Goal: Task Accomplishment & Management: Manage account settings

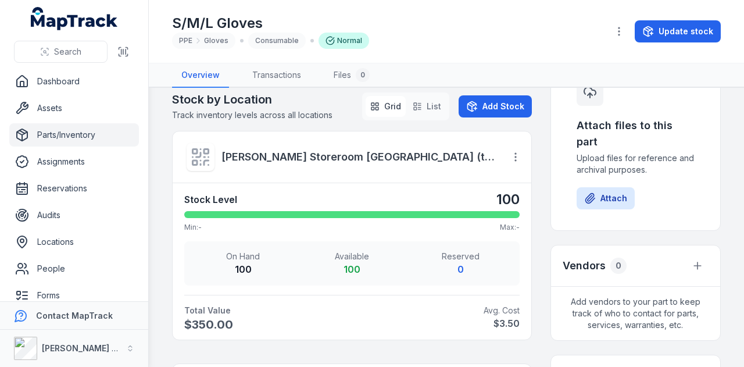
scroll to position [417, 0]
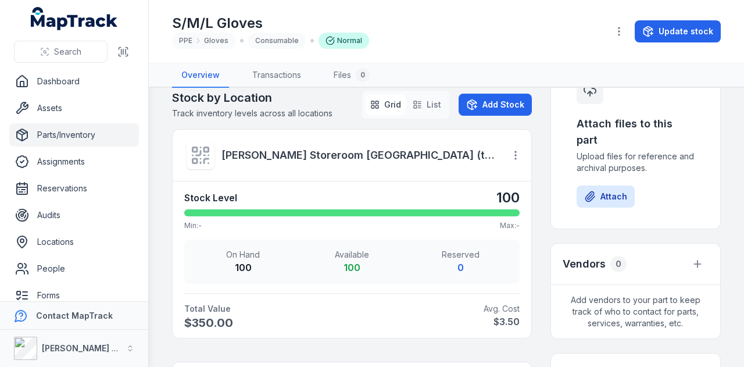
click at [91, 133] on link "Parts/Inventory" at bounding box center [74, 134] width 130 height 23
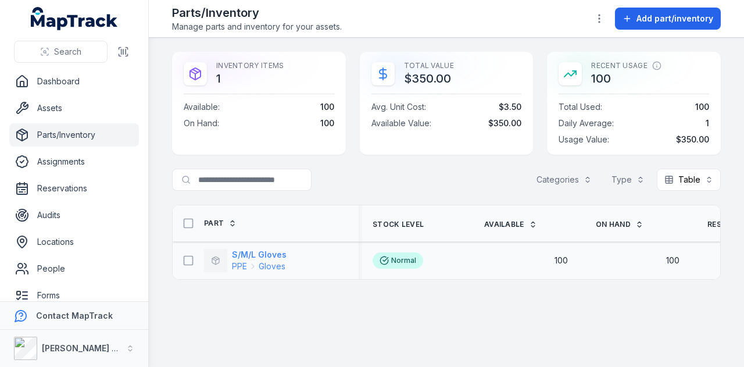
click at [269, 250] on strong "S/M/L Gloves" at bounding box center [259, 255] width 55 height 12
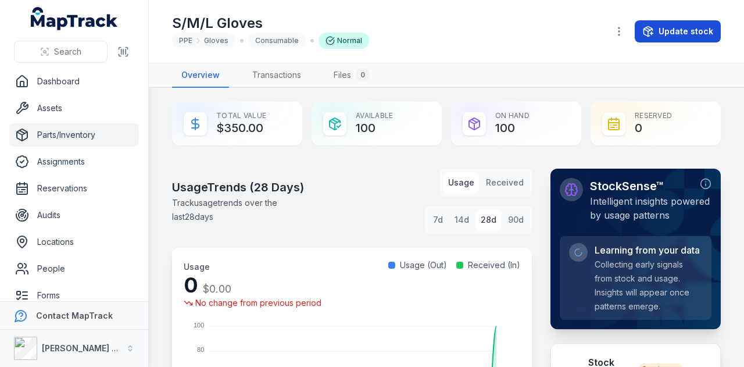
click at [684, 29] on button "Update stock" at bounding box center [678, 31] width 86 height 22
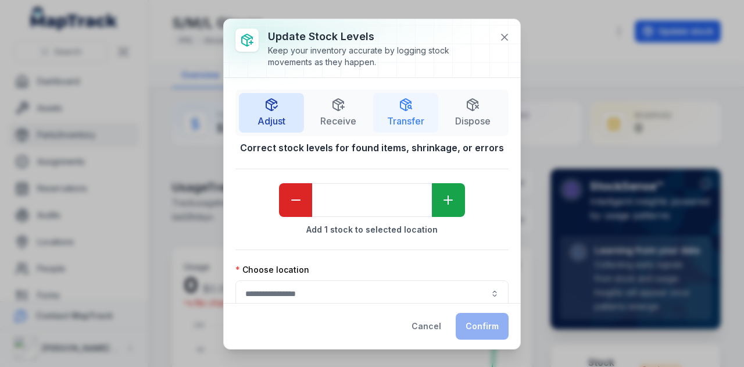
click at [402, 110] on icon "button" at bounding box center [406, 105] width 14 height 14
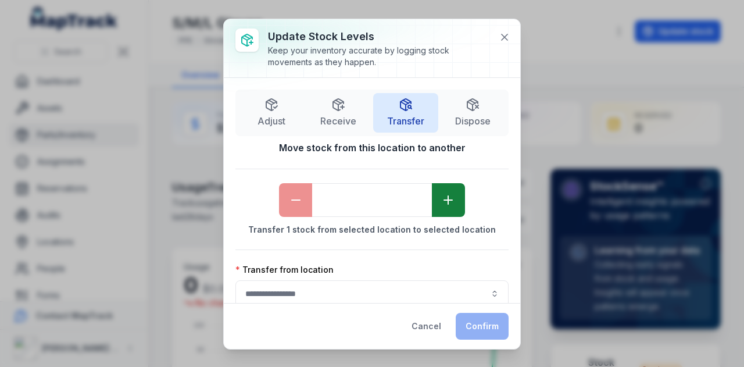
click at [441, 194] on icon "button" at bounding box center [448, 200] width 14 height 14
type input "*"
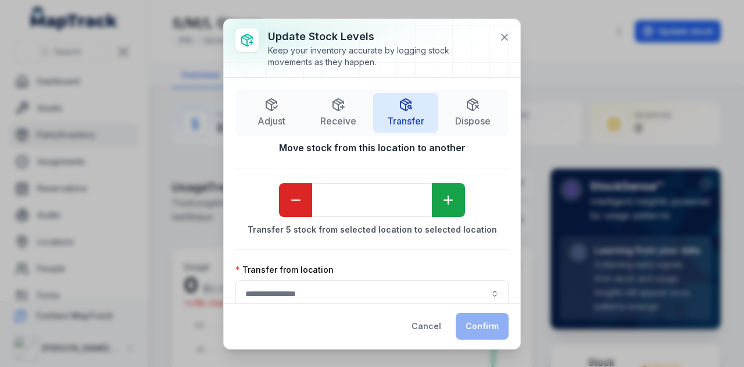
scroll to position [102, 0]
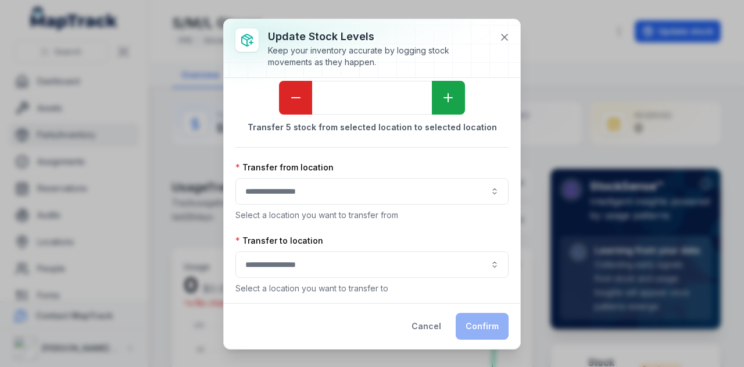
click at [349, 189] on button "button" at bounding box center [371, 191] width 273 height 27
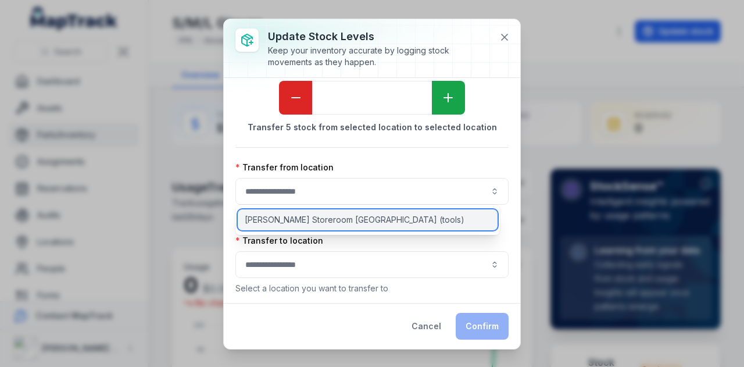
click at [352, 215] on div "[PERSON_NAME] Storeroom [GEOGRAPHIC_DATA] (tools)" at bounding box center [368, 219] width 260 height 21
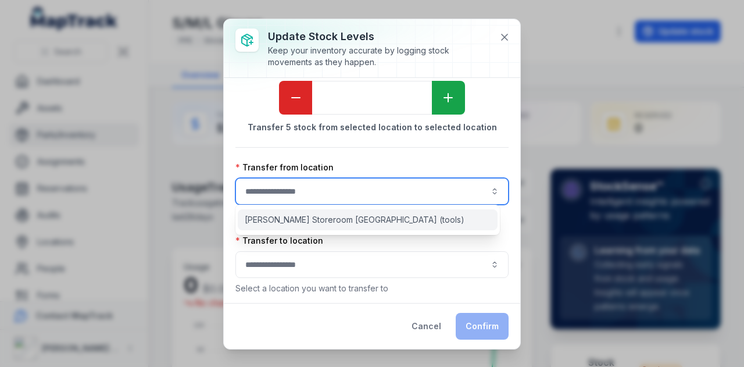
type input "**********"
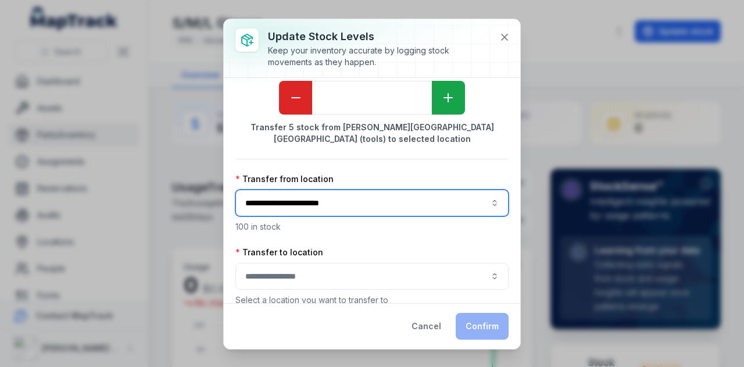
click at [334, 272] on button "button" at bounding box center [371, 276] width 273 height 27
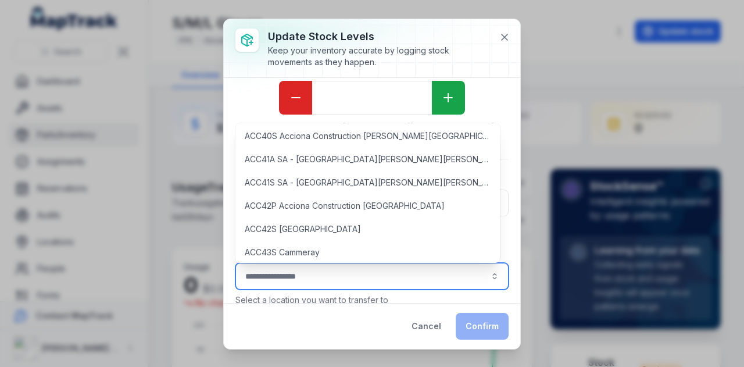
scroll to position [97, 0]
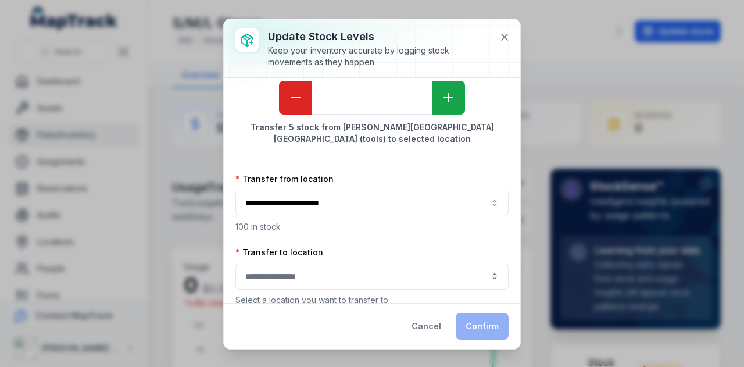
click at [331, 321] on div "Cancel Confirm" at bounding box center [372, 326] width 296 height 46
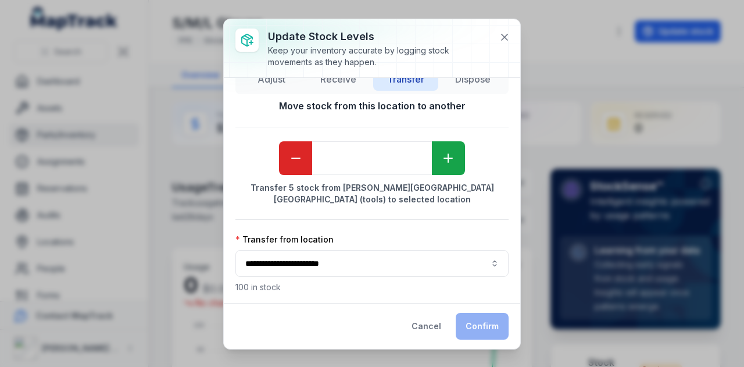
scroll to position [5, 0]
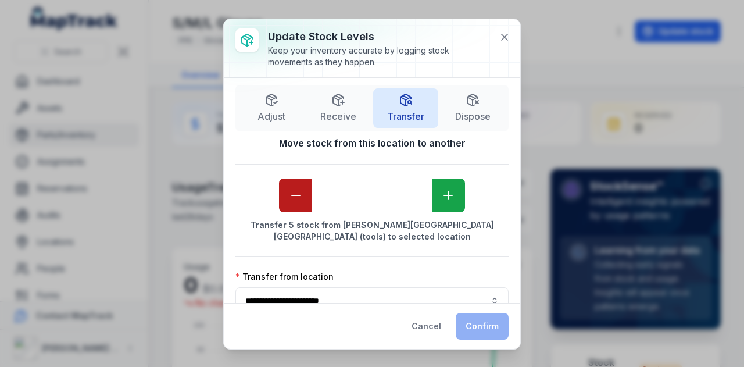
click at [296, 191] on icon "button" at bounding box center [296, 195] width 14 height 14
type input "*"
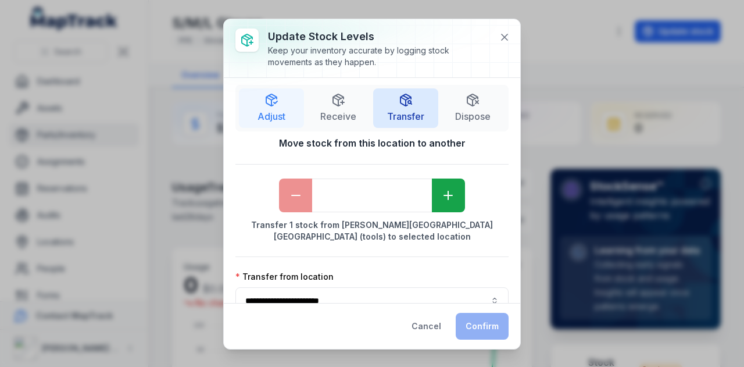
click at [285, 113] on button "Adjust" at bounding box center [271, 108] width 65 height 40
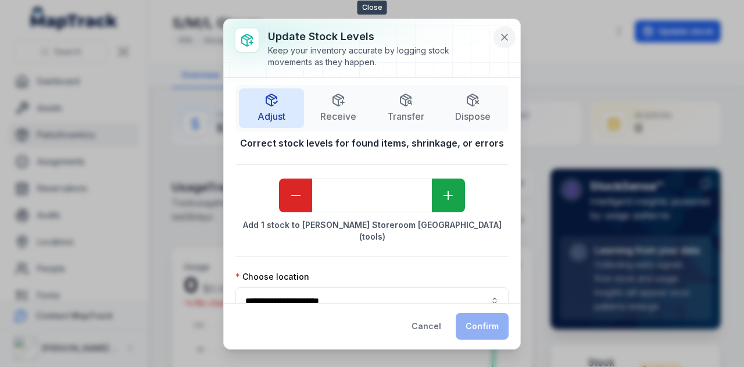
click at [507, 30] on button at bounding box center [504, 37] width 22 height 22
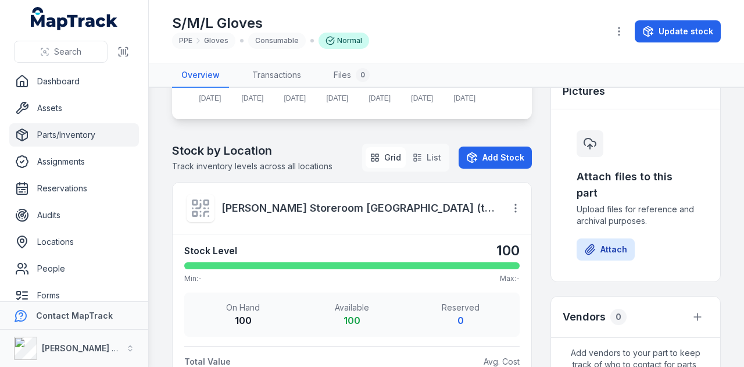
scroll to position [363, 0]
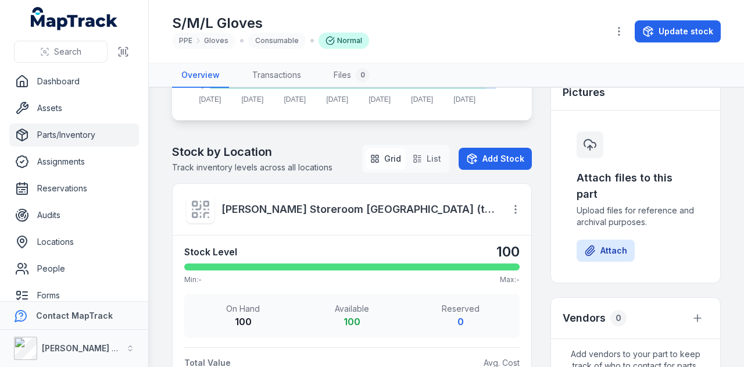
click at [79, 138] on link "Parts/Inventory" at bounding box center [74, 134] width 130 height 23
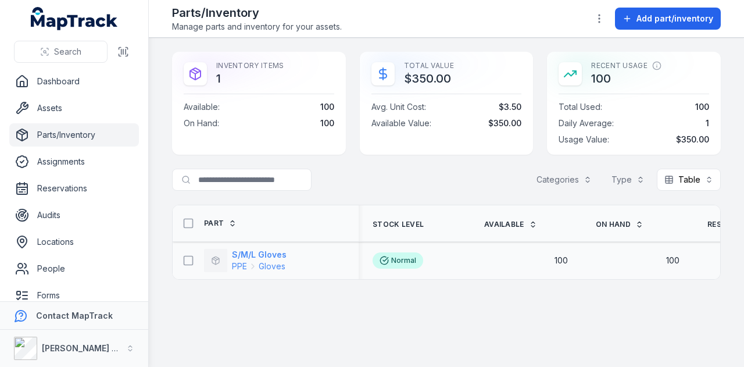
click at [266, 251] on strong "S/M/L Gloves" at bounding box center [259, 255] width 55 height 12
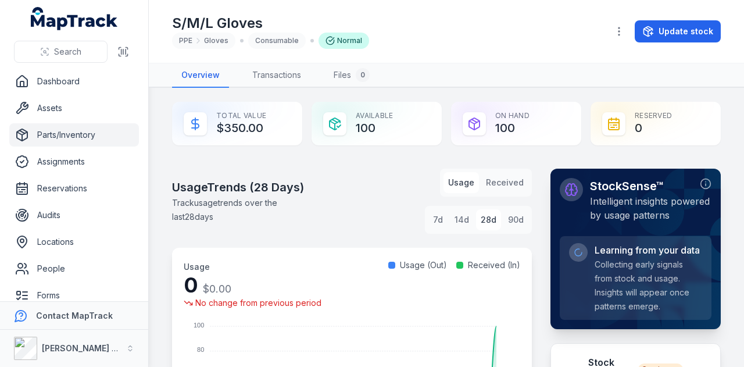
click at [82, 133] on link "Parts/Inventory" at bounding box center [74, 134] width 130 height 23
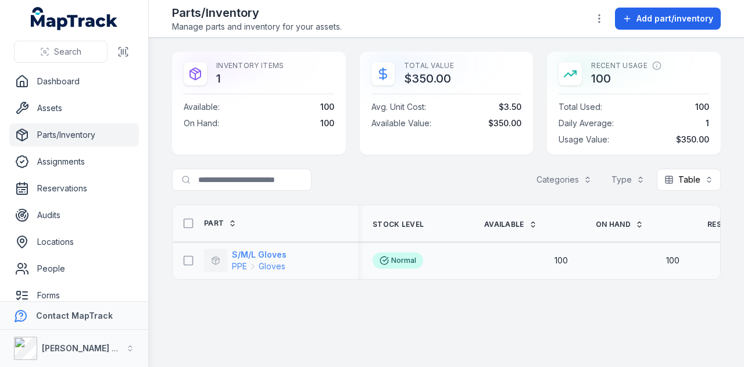
click at [272, 253] on strong "S/M/L Gloves" at bounding box center [259, 255] width 55 height 12
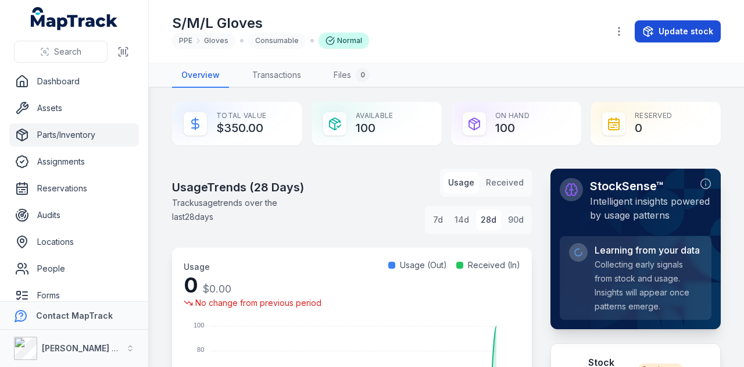
click at [669, 31] on button "Update stock" at bounding box center [678, 31] width 86 height 22
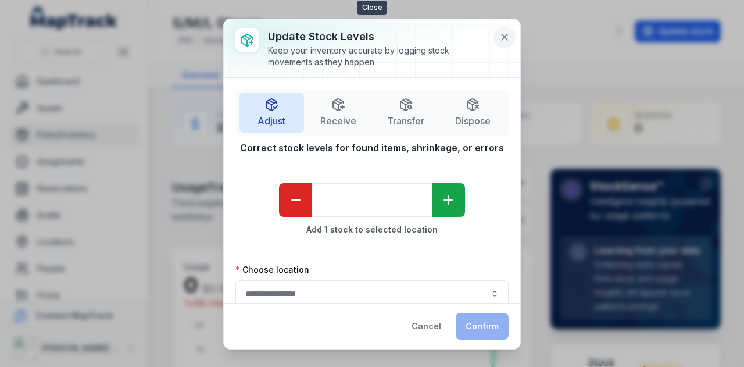
click at [503, 41] on icon at bounding box center [505, 37] width 12 height 12
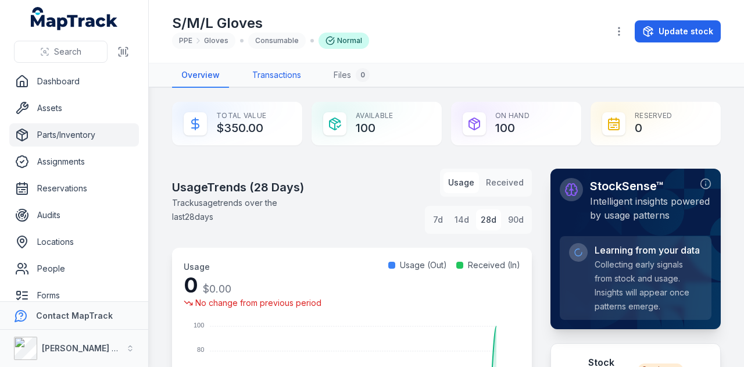
click at [281, 78] on link "Transactions" at bounding box center [276, 75] width 67 height 24
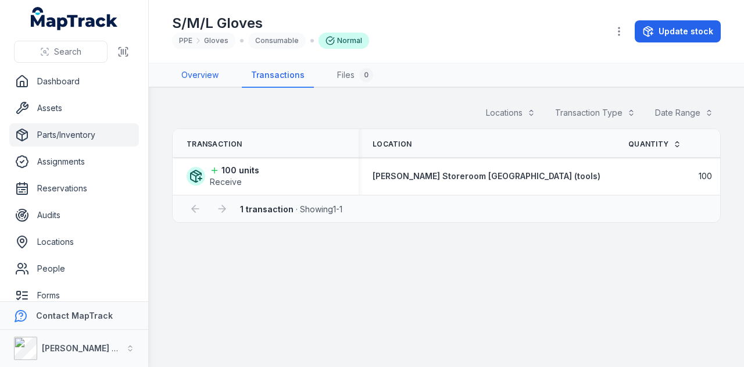
click at [195, 76] on link "Overview" at bounding box center [200, 75] width 56 height 24
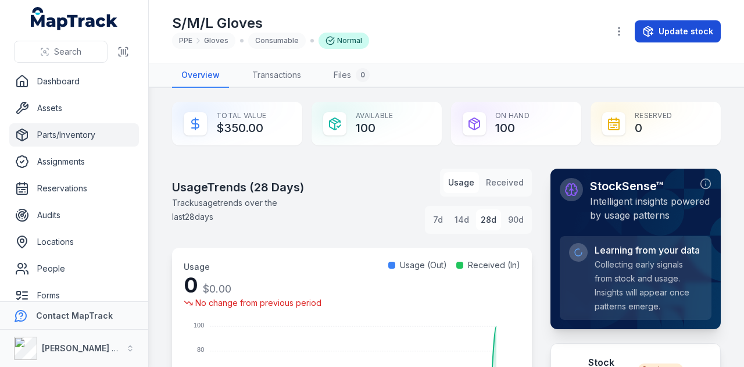
click at [667, 26] on button "Update stock" at bounding box center [678, 31] width 86 height 22
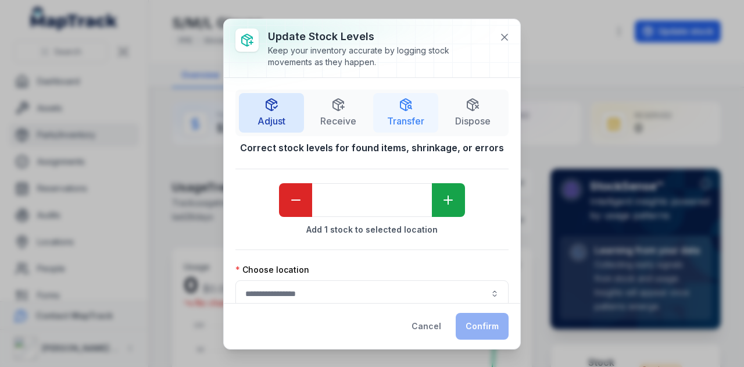
click at [408, 106] on button "Transfer" at bounding box center [405, 113] width 65 height 40
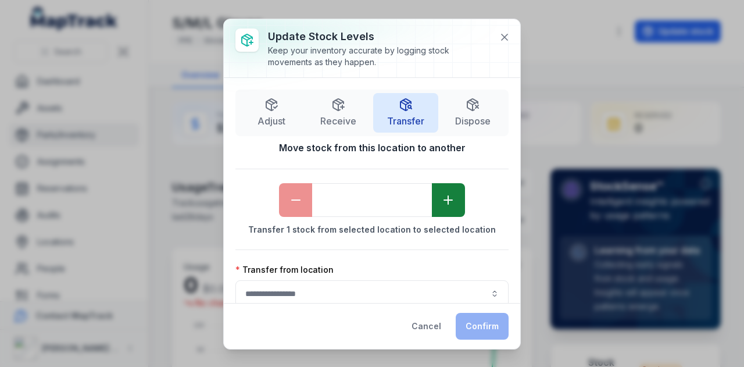
click at [441, 198] on icon "button" at bounding box center [448, 200] width 14 height 14
type input "*"
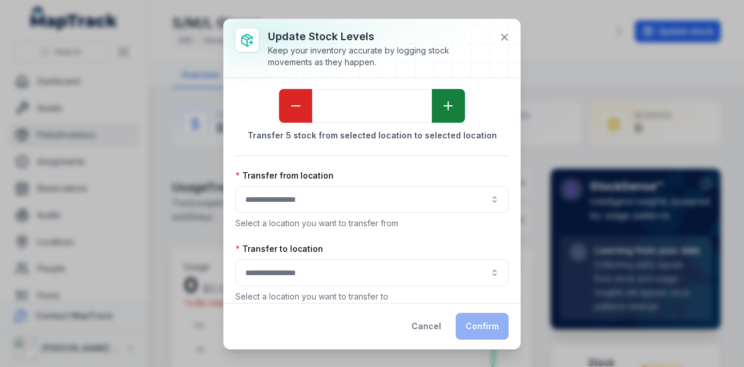
scroll to position [102, 0]
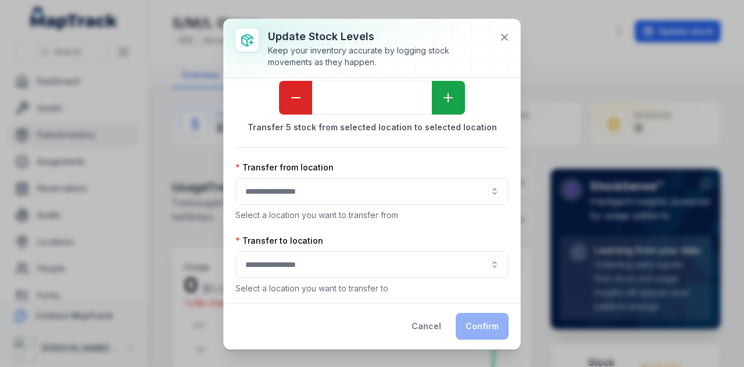
click at [389, 185] on button "button" at bounding box center [371, 191] width 273 height 27
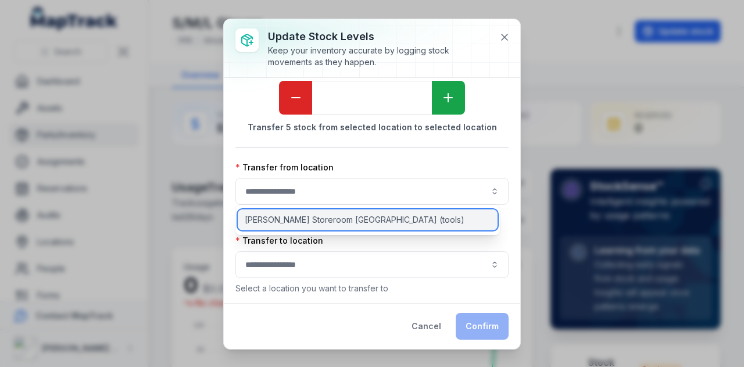
click at [386, 226] on div "[PERSON_NAME] Storeroom [GEOGRAPHIC_DATA] (tools)" at bounding box center [368, 219] width 260 height 21
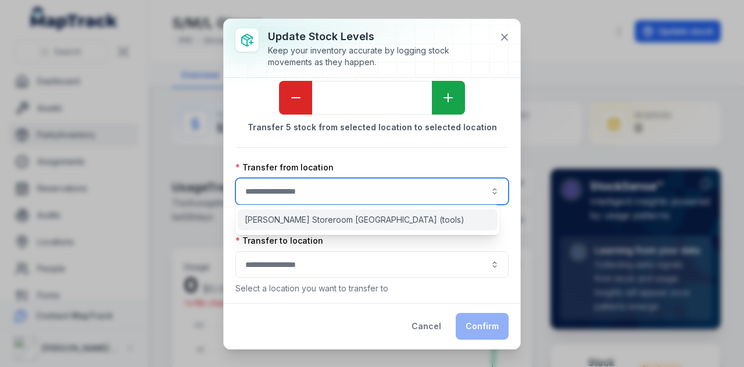
type input "**********"
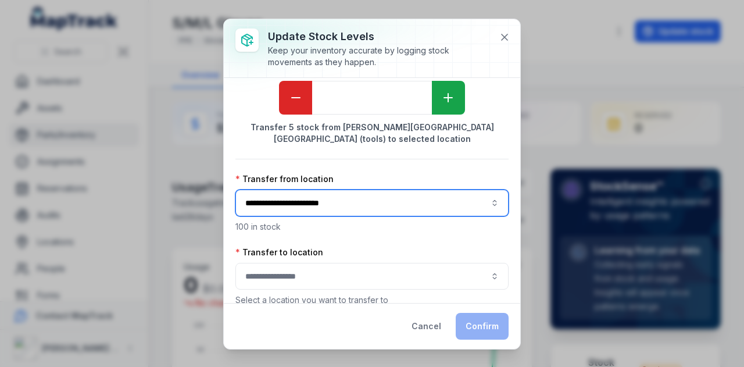
click at [374, 270] on button "button" at bounding box center [371, 276] width 273 height 27
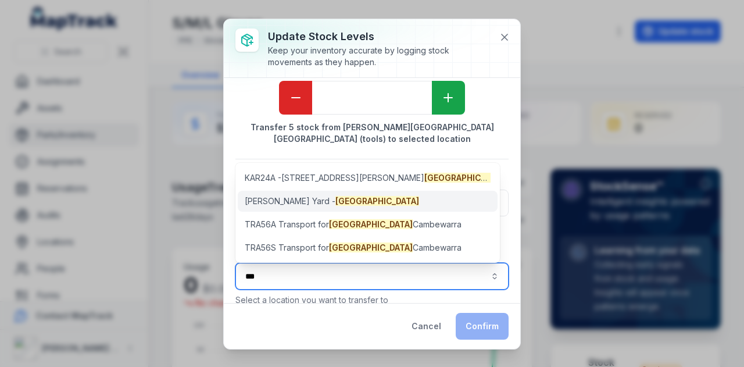
type input "***"
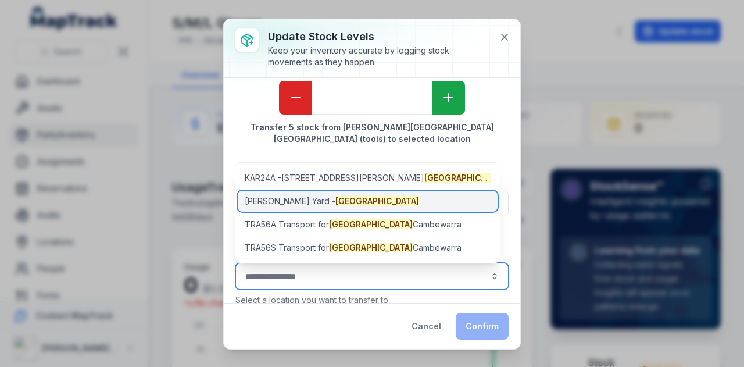
click at [344, 202] on div "[PERSON_NAME][GEOGRAPHIC_DATA] - [GEOGRAPHIC_DATA]" at bounding box center [368, 201] width 260 height 21
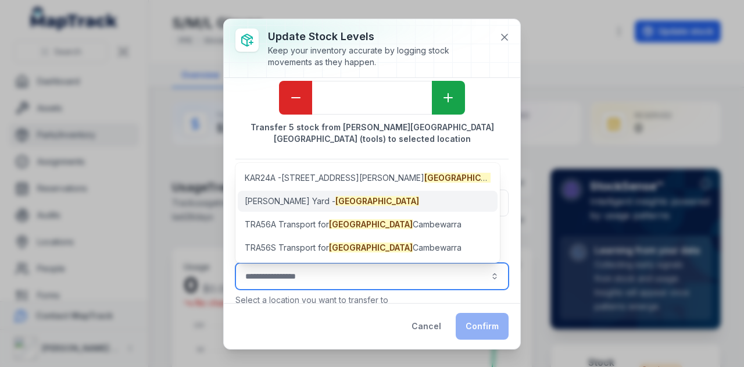
type input "**********"
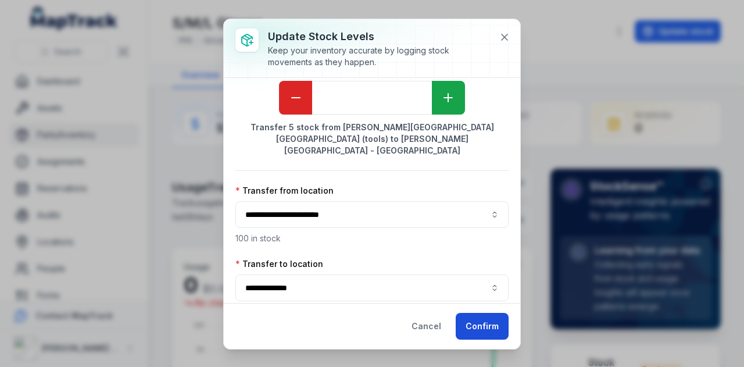
click at [487, 329] on button "Confirm" at bounding box center [482, 326] width 53 height 27
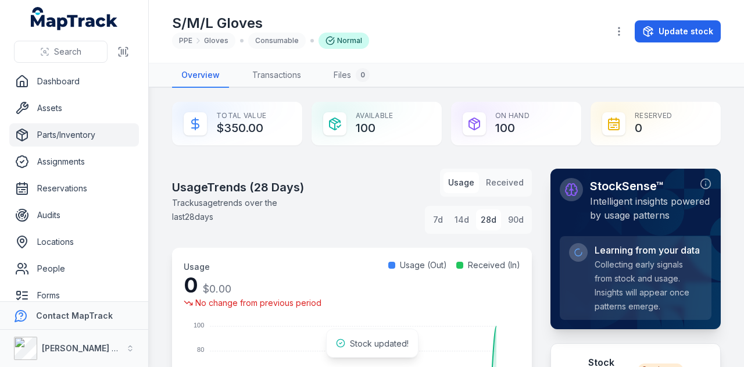
scroll to position [30, 0]
